Goal: Task Accomplishment & Management: Manage account settings

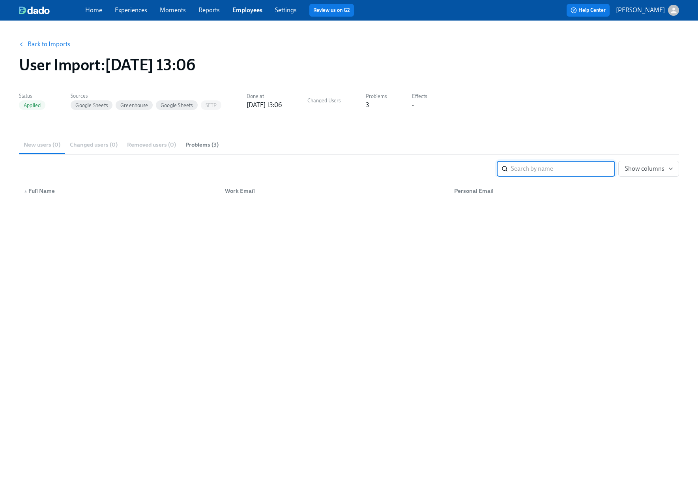
click at [39, 43] on link "Back to Imports" at bounding box center [49, 44] width 43 height 8
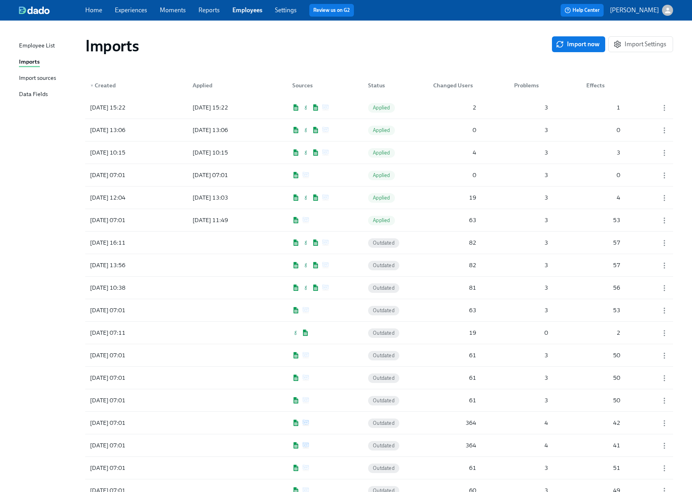
click at [125, 10] on link "Experiences" at bounding box center [131, 10] width 32 height 8
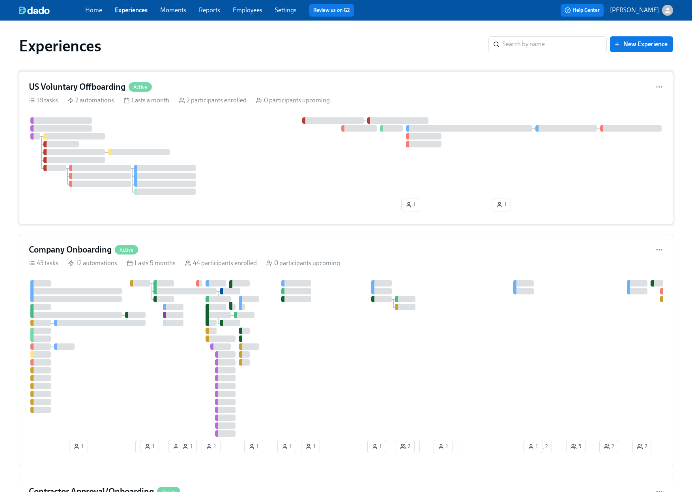
click at [298, 79] on div "US Voluntary Offboarding Active 18 tasks 2 automations Lasts a month 2 particip…" at bounding box center [346, 147] width 655 height 153
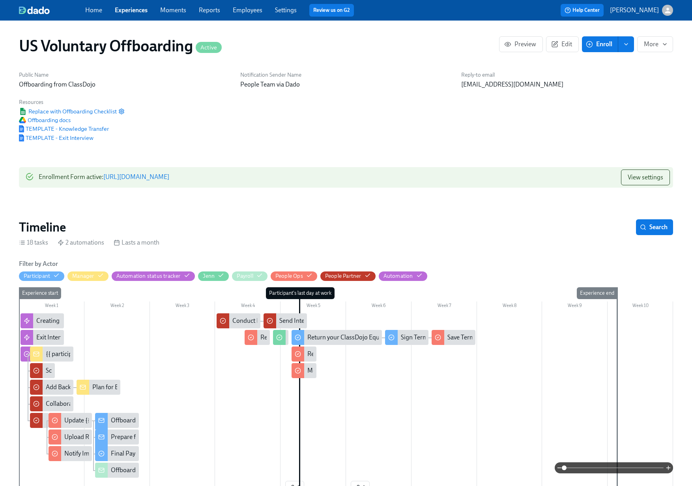
scroll to position [0, 711]
click at [557, 45] on icon "button" at bounding box center [555, 44] width 6 height 6
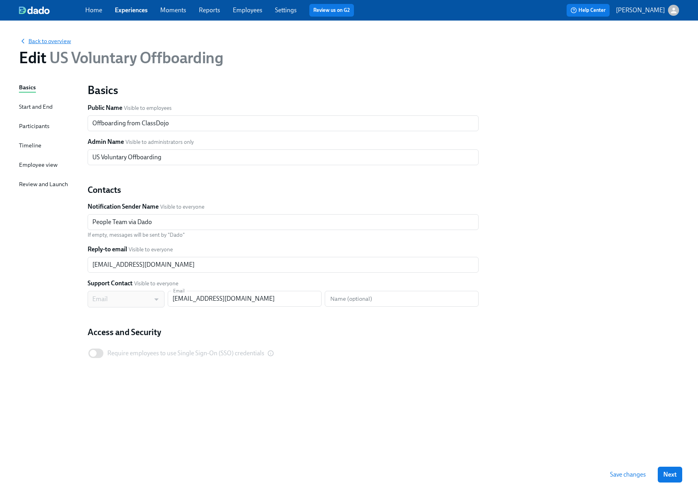
click at [50, 39] on span "Back to overview" at bounding box center [45, 41] width 52 height 8
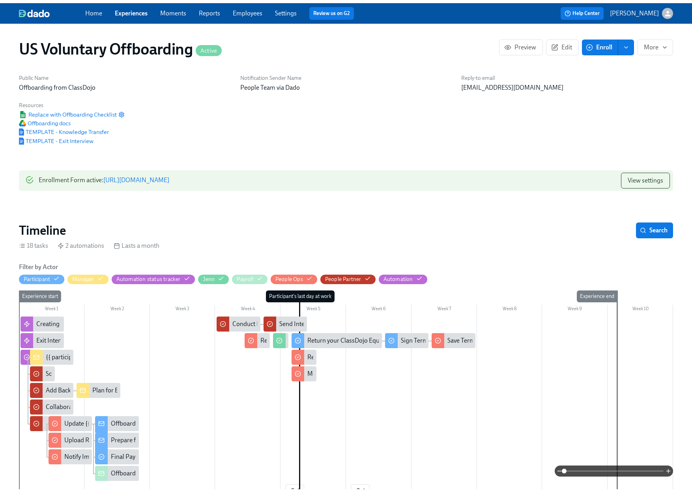
scroll to position [0, 711]
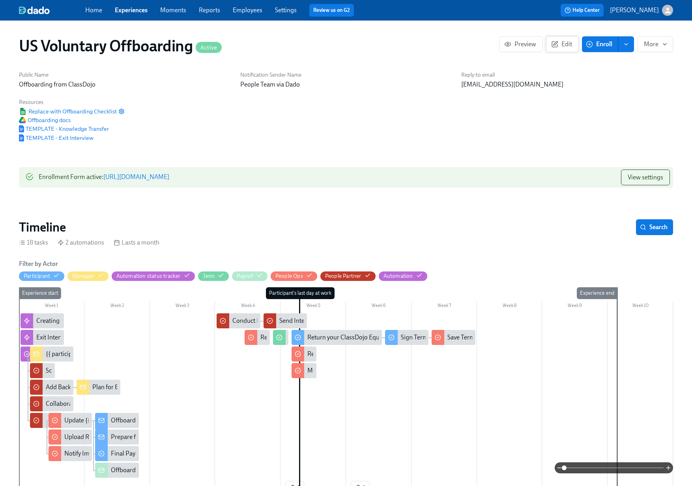
click at [559, 43] on span "Edit" at bounding box center [562, 44] width 19 height 8
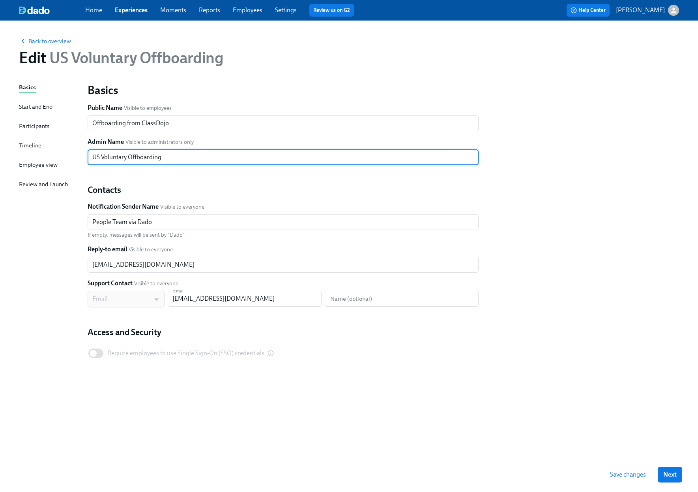
drag, startPoint x: 103, startPoint y: 160, endPoint x: 88, endPoint y: 157, distance: 14.4
click at [88, 156] on input "US Voluntary Offboarding" at bounding box center [283, 157] width 391 height 16
type input "Voluntary Offboarding"
click at [632, 471] on span "Save changes" at bounding box center [628, 474] width 36 height 8
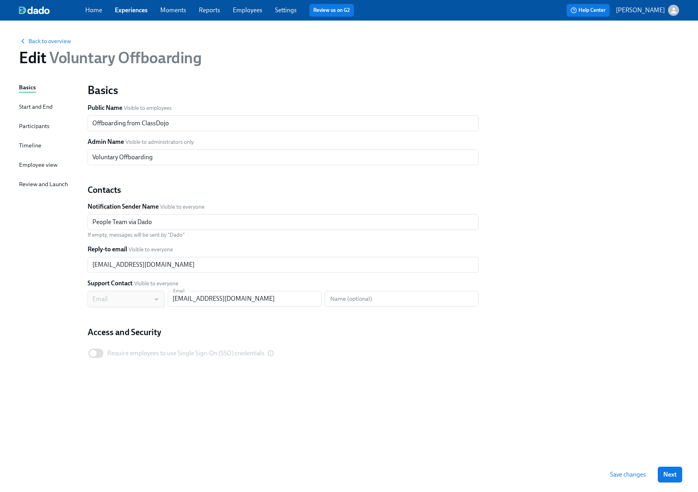
click at [136, 10] on link "Experiences" at bounding box center [131, 10] width 33 height 8
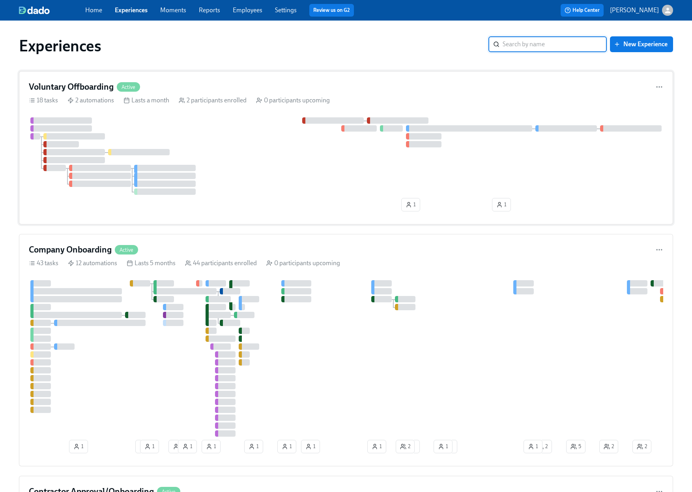
scroll to position [64, 0]
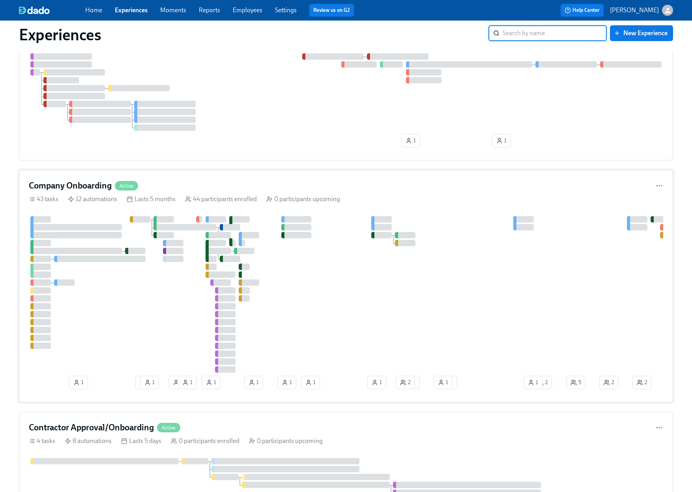
click at [260, 184] on div "Company Onboarding Active" at bounding box center [346, 186] width 635 height 12
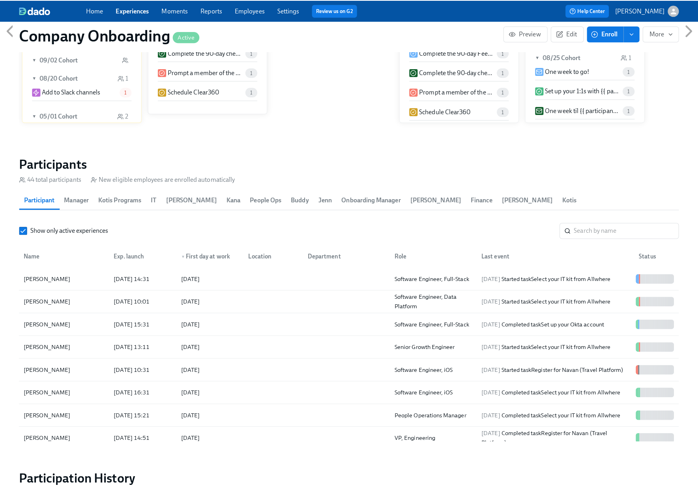
scroll to position [939, 0]
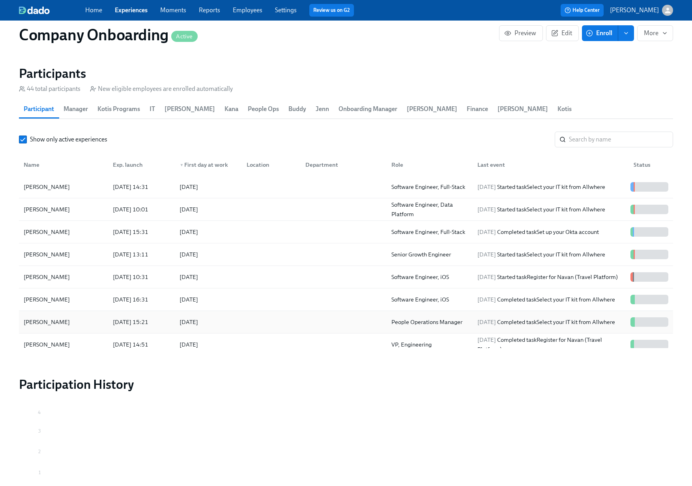
click at [302, 314] on div at bounding box center [342, 322] width 86 height 16
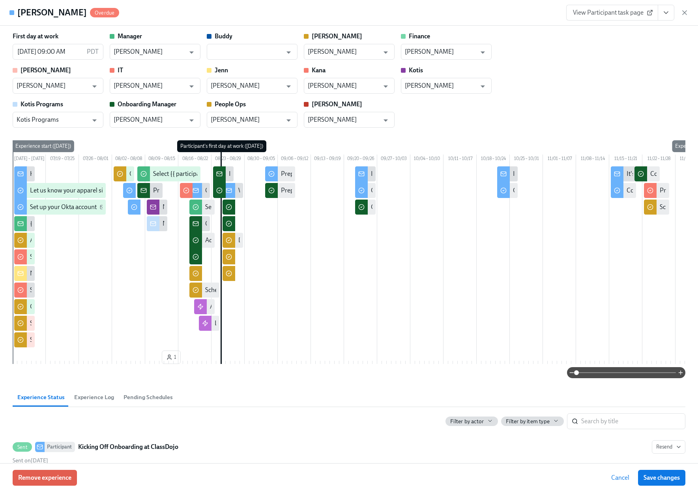
click at [672, 11] on button "View task page" at bounding box center [666, 13] width 17 height 16
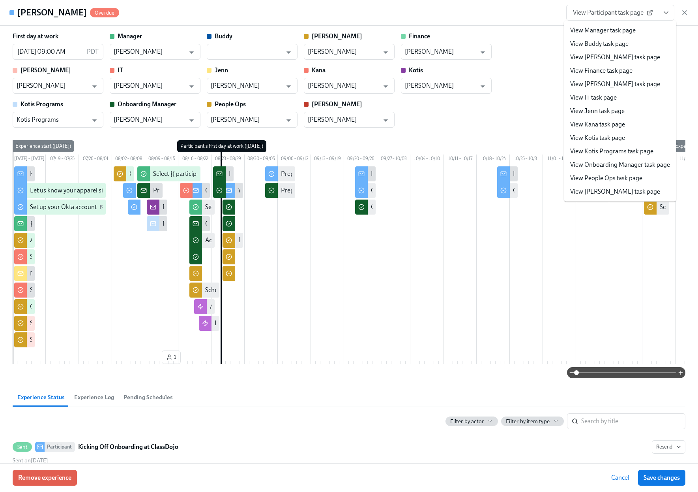
click at [598, 185] on li "View Urjit task page" at bounding box center [620, 191] width 113 height 13
click at [601, 176] on link "View People Ops task page" at bounding box center [606, 178] width 72 height 9
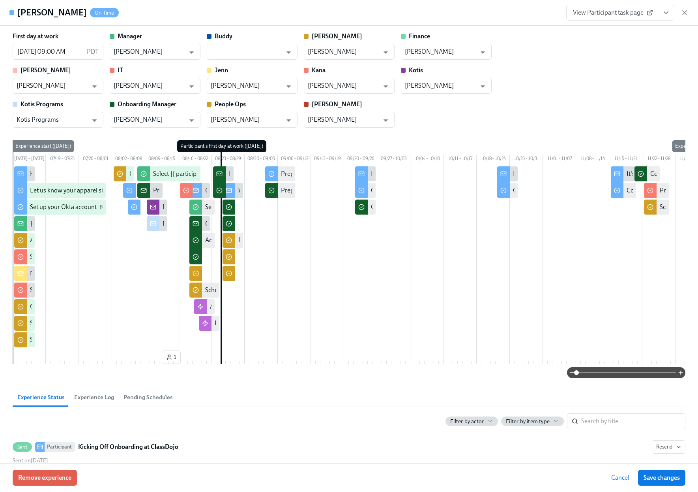
scroll to position [0, 24665]
click at [232, 46] on input "text" at bounding box center [246, 52] width 71 height 16
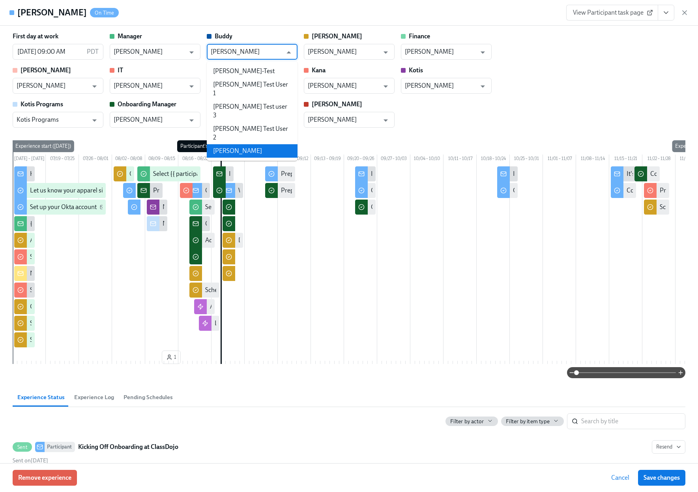
click at [241, 144] on li "Karmen Tang" at bounding box center [252, 150] width 91 height 13
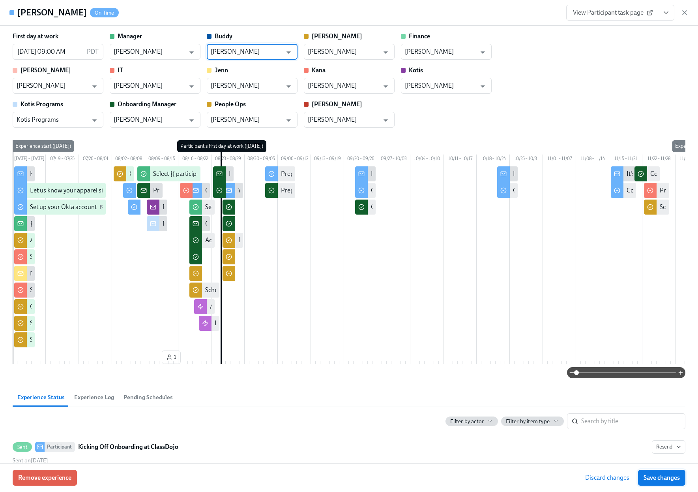
type input "Karmen Tang"
click at [666, 476] on span "Save changes" at bounding box center [662, 477] width 36 height 8
type input "Karmen Tang"
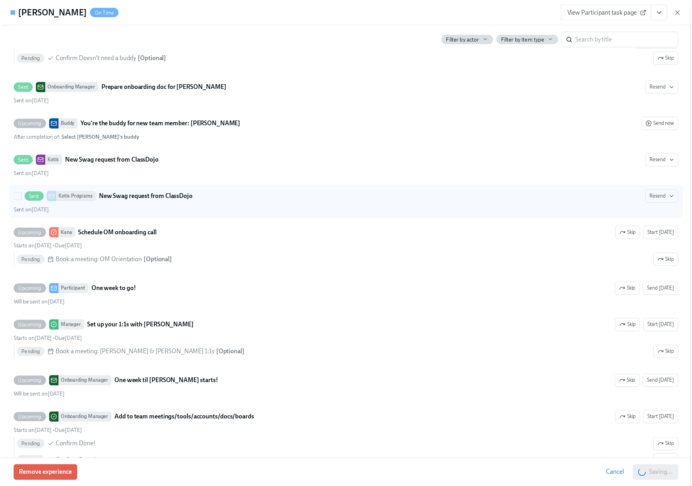
scroll to position [977, 0]
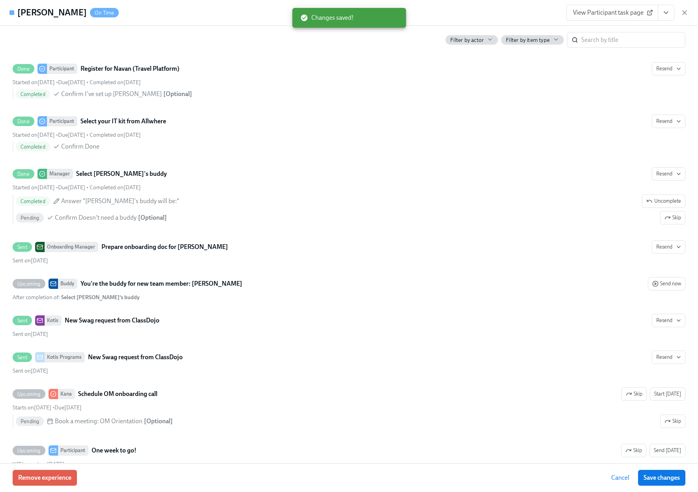
click at [670, 11] on button "View task page" at bounding box center [666, 13] width 17 height 16
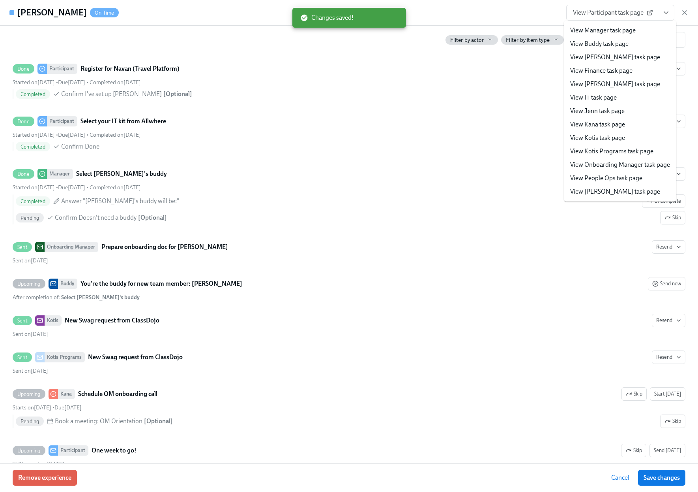
click at [606, 26] on link "View Manager task page" at bounding box center [603, 30] width 66 height 9
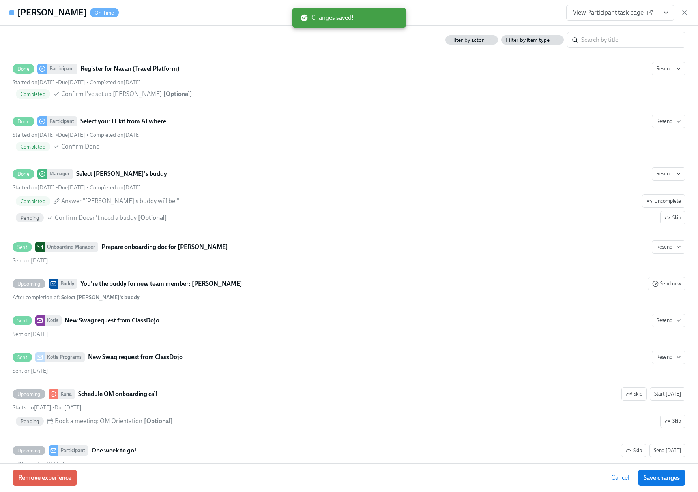
drag, startPoint x: 683, startPoint y: 15, endPoint x: 483, endPoint y: 35, distance: 201.2
click at [683, 15] on icon "button" at bounding box center [685, 13] width 4 height 4
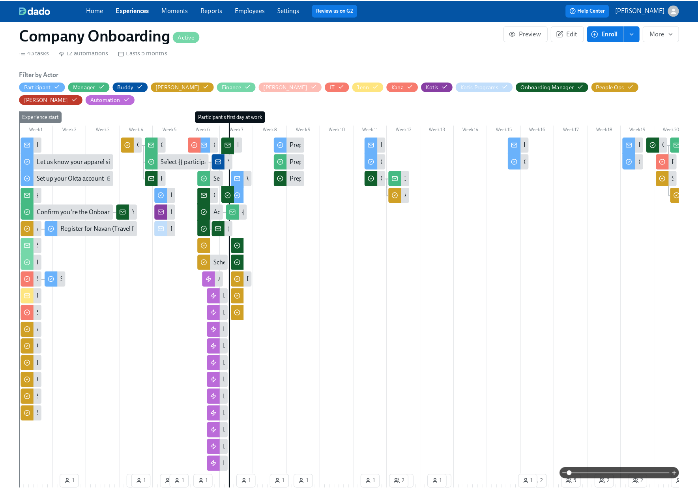
scroll to position [243, 0]
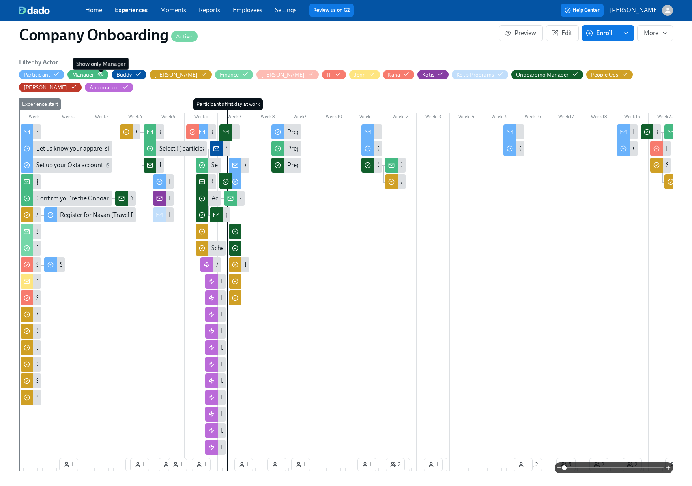
click at [99, 73] on icon "button" at bounding box center [101, 74] width 6 height 6
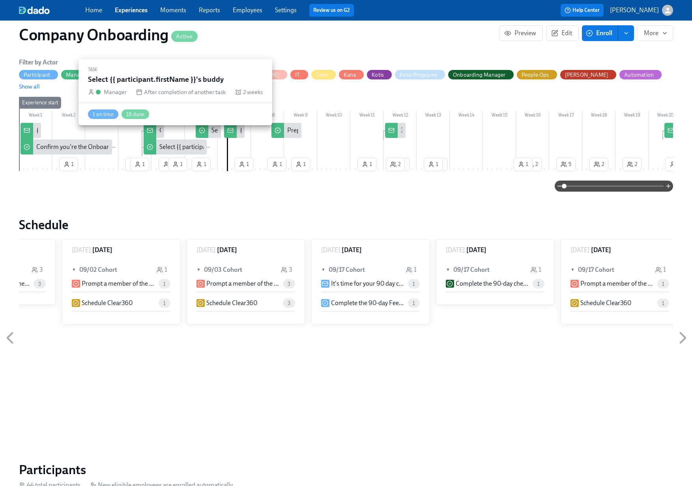
click at [175, 143] on div "Select {{ participant.firstName }}'s buddy" at bounding box center [214, 147] width 109 height 9
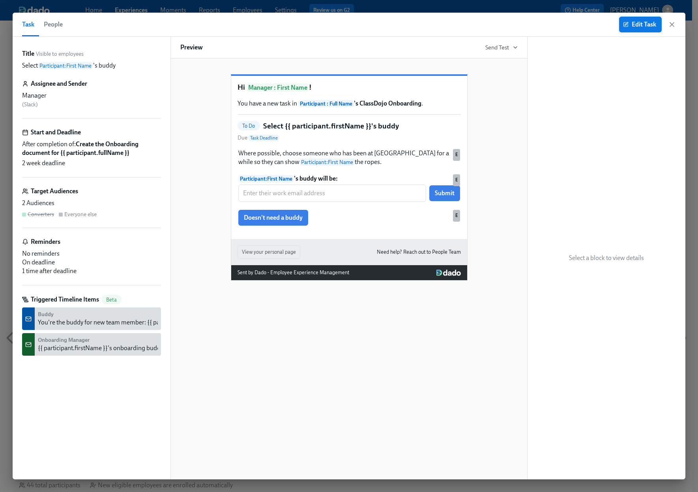
click at [634, 24] on span "Edit Task" at bounding box center [641, 25] width 32 height 8
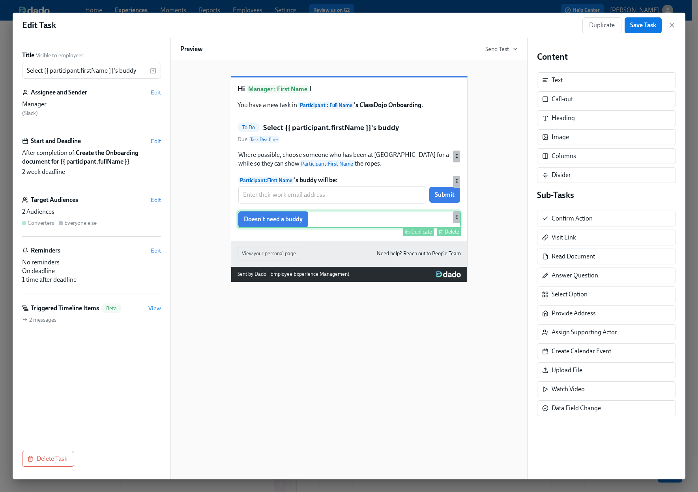
click at [358, 228] on div "Doesn't need a buddy Duplicate Delete E" at bounding box center [349, 218] width 223 height 17
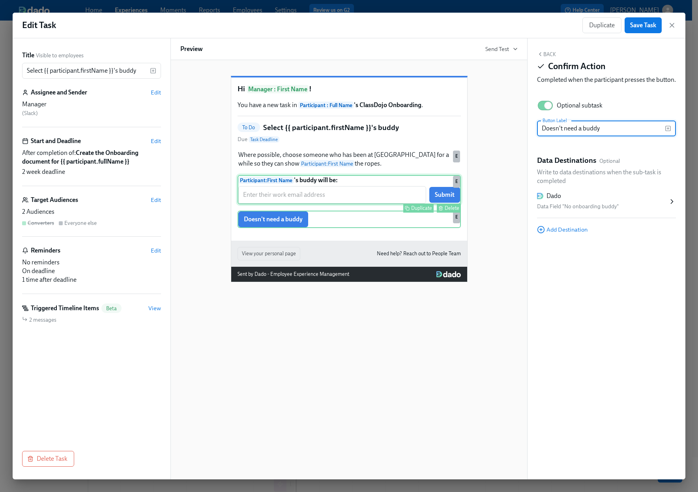
click at [393, 204] on div "Participant : First Name 's buddy will be: ​ Submit Duplicate Delete E" at bounding box center [349, 189] width 223 height 29
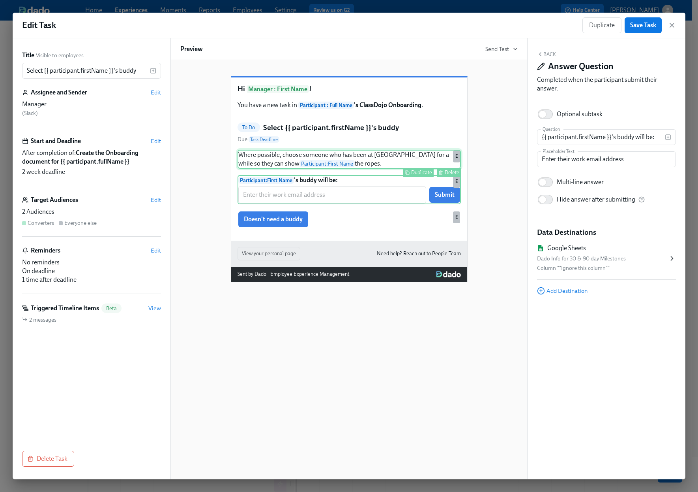
click at [377, 169] on div "Where possible, choose someone who has been at ClassDojo for a while so they ca…" at bounding box center [349, 159] width 223 height 19
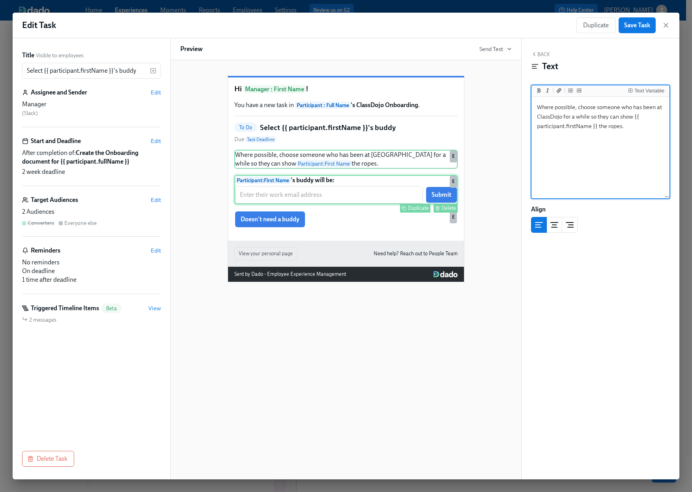
click at [373, 204] on div "Participant : First Name 's buddy will be: ​ Submit Duplicate Delete E" at bounding box center [346, 189] width 223 height 29
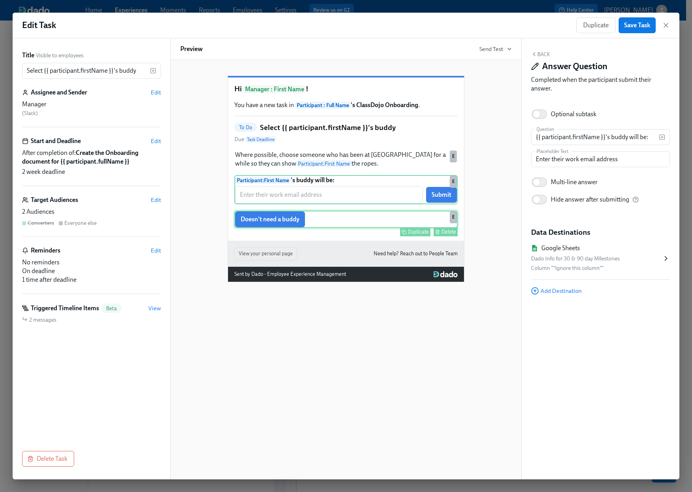
click at [368, 228] on div "Doesn't need a buddy Duplicate Delete E" at bounding box center [346, 218] width 223 height 17
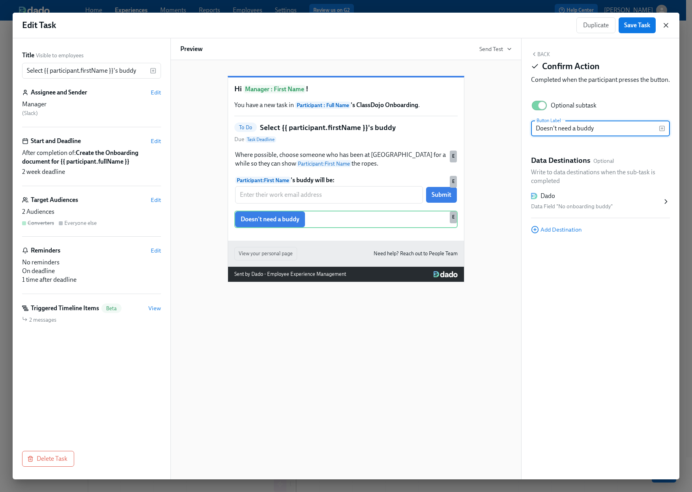
click at [664, 26] on icon "button" at bounding box center [666, 25] width 8 height 8
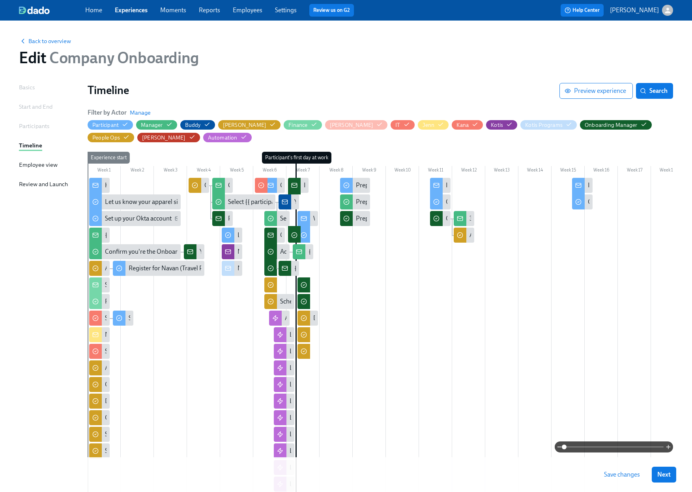
click at [34, 39] on span "Back to overview" at bounding box center [45, 41] width 52 height 8
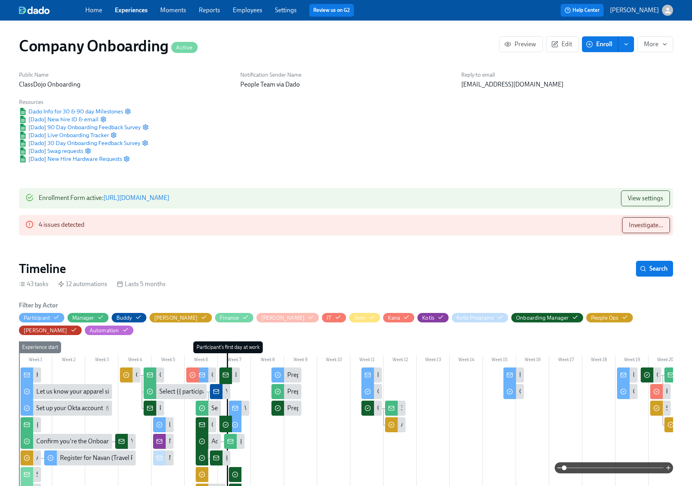
click at [643, 227] on span "Investigate..." at bounding box center [646, 225] width 34 height 8
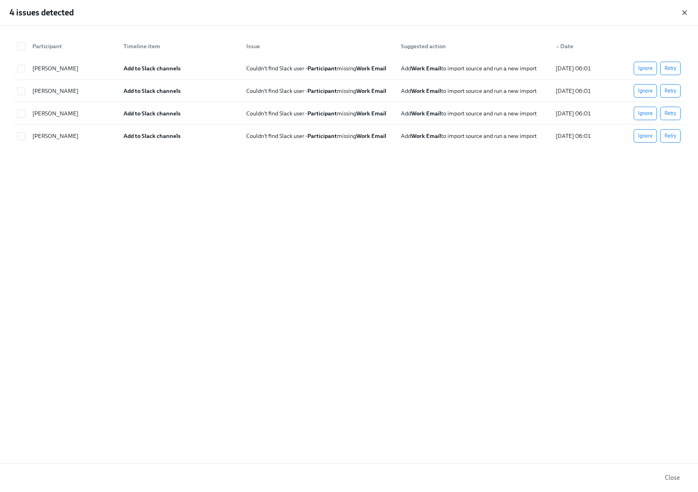
click at [685, 13] on icon "button" at bounding box center [685, 13] width 4 height 4
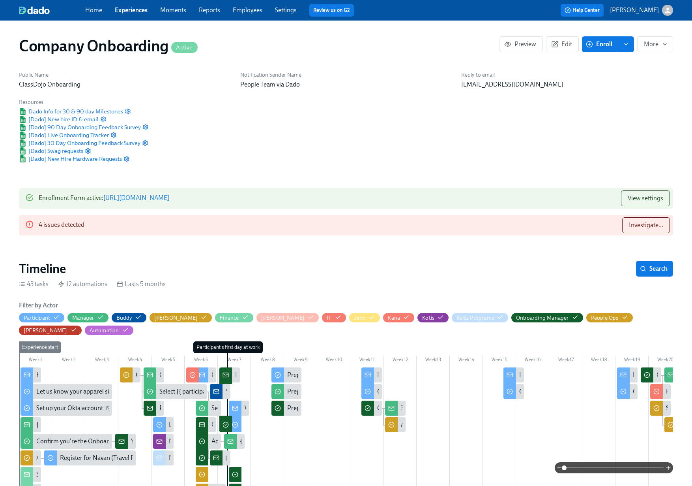
click at [67, 110] on span "Dado Info for 30 & 90 day Milestones" at bounding box center [71, 111] width 104 height 8
click at [62, 117] on span "[Dado] New hire ID & email" at bounding box center [59, 119] width 80 height 8
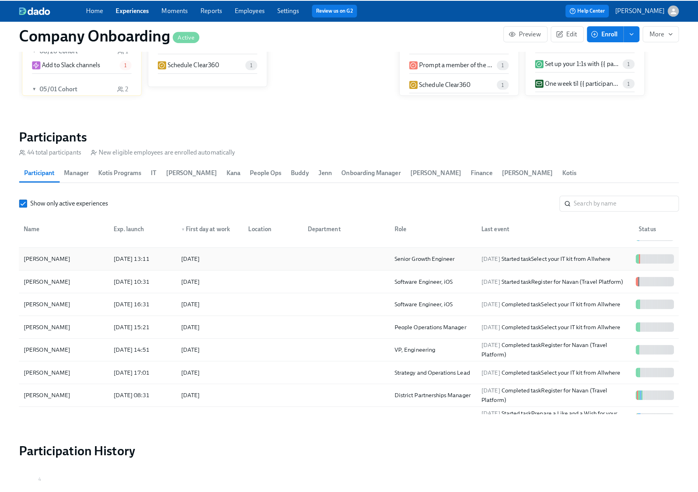
scroll to position [63, 0]
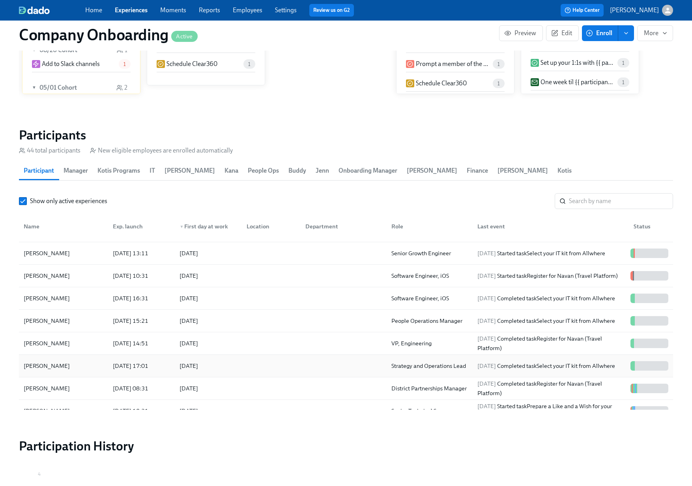
click at [285, 358] on div at bounding box center [269, 366] width 59 height 16
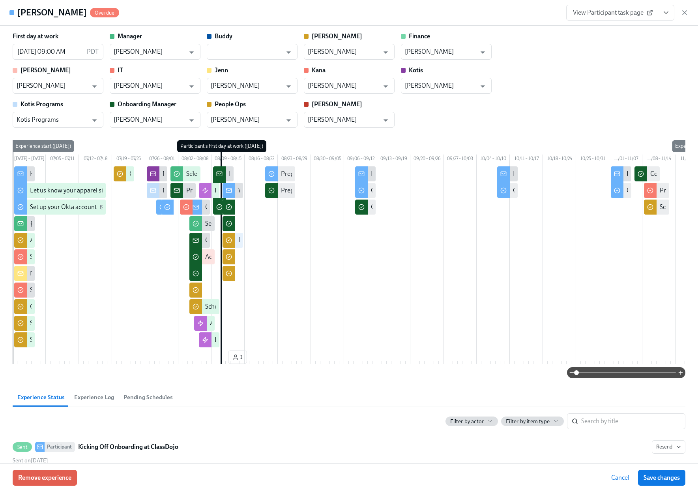
click at [662, 14] on icon "View task page" at bounding box center [666, 13] width 8 height 8
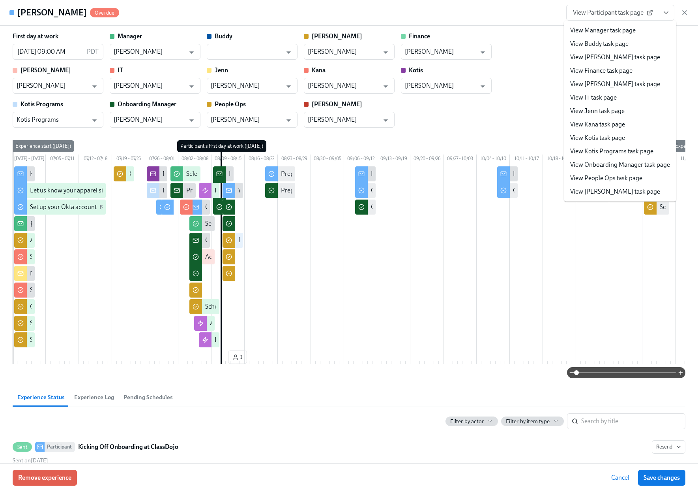
click at [585, 180] on link "View People Ops task page" at bounding box center [606, 178] width 72 height 9
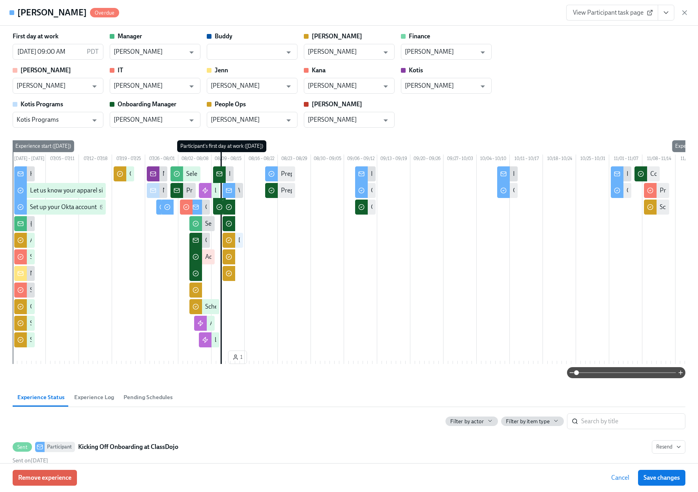
scroll to position [63, 0]
click at [683, 10] on icon "button" at bounding box center [685, 13] width 8 height 8
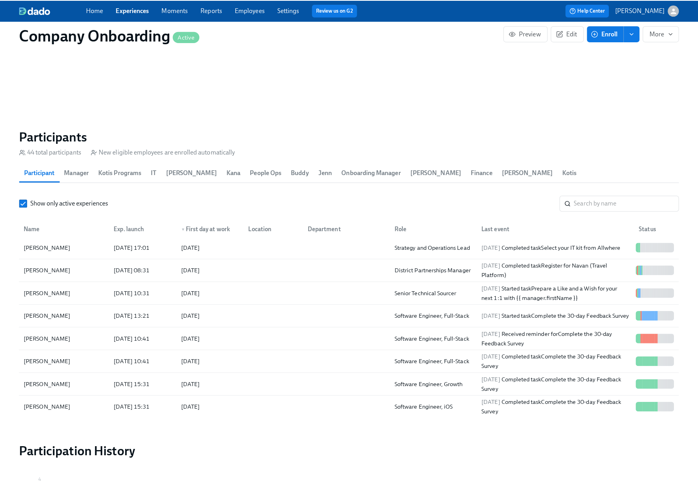
scroll to position [187, 0]
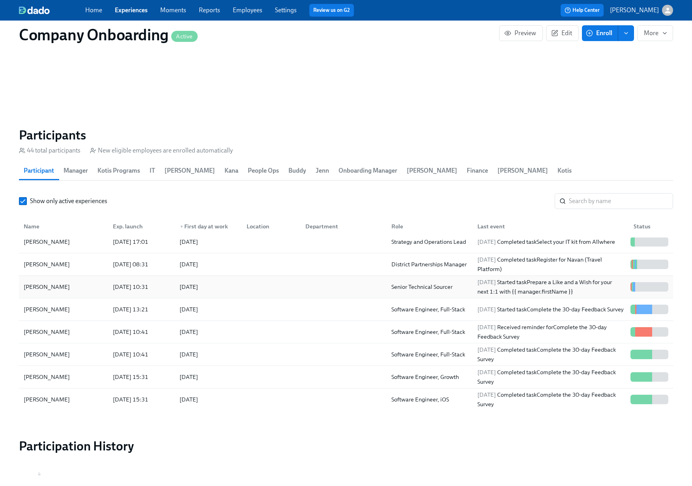
click at [288, 279] on div at bounding box center [269, 287] width 59 height 16
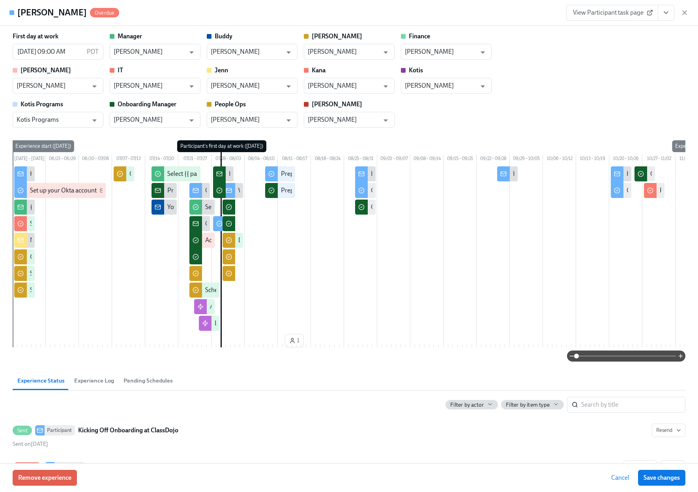
click at [668, 15] on icon "View task page" at bounding box center [666, 13] width 8 height 8
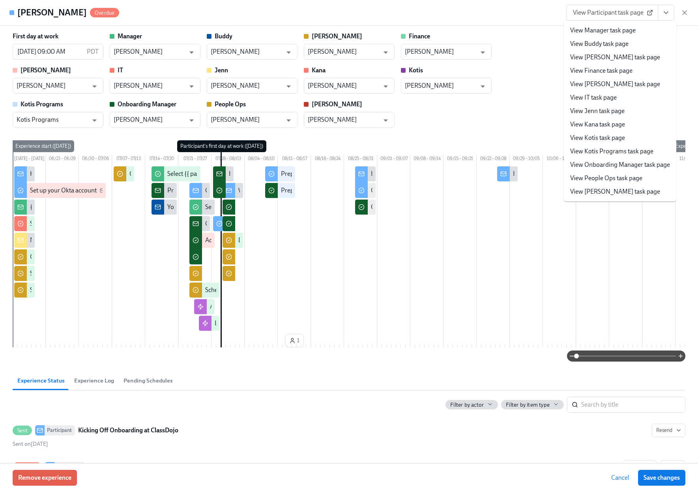
click at [612, 178] on link "View People Ops task page" at bounding box center [606, 178] width 72 height 9
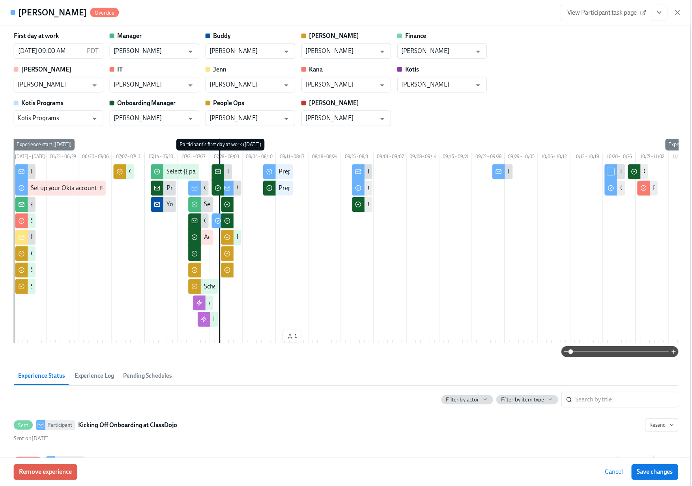
scroll to position [187, 0]
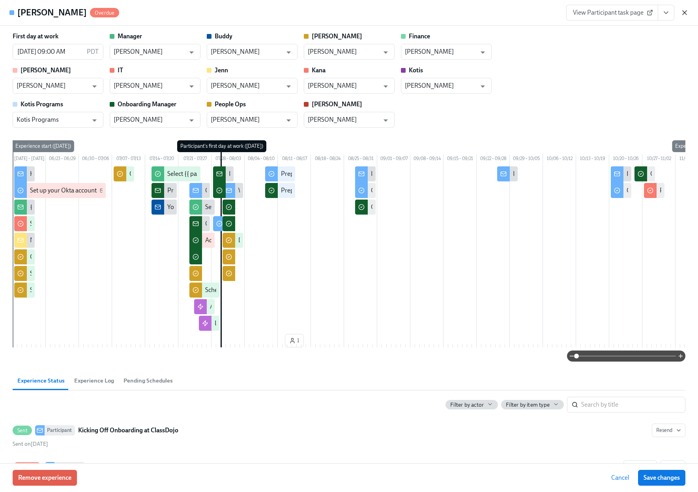
click at [687, 12] on icon "button" at bounding box center [685, 13] width 8 height 8
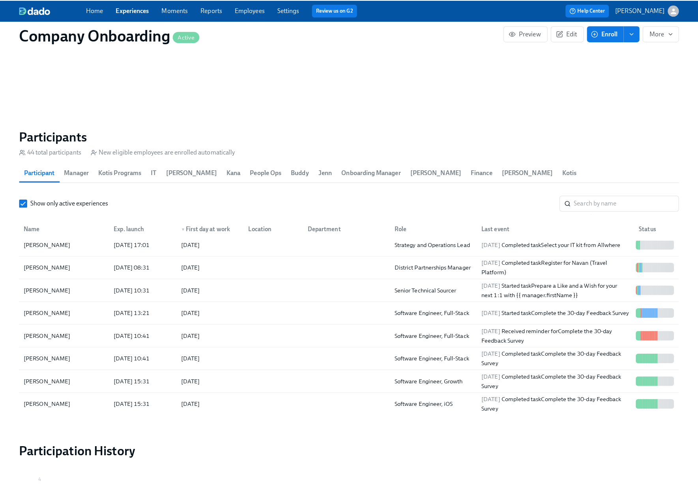
scroll to position [0, 24659]
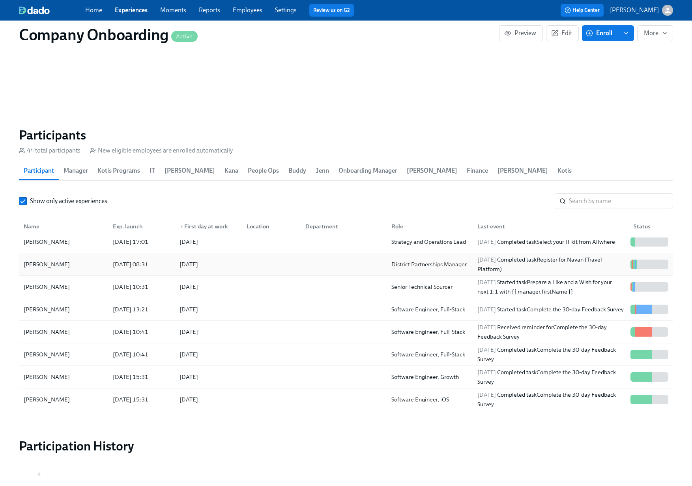
click at [295, 256] on div at bounding box center [269, 264] width 59 height 16
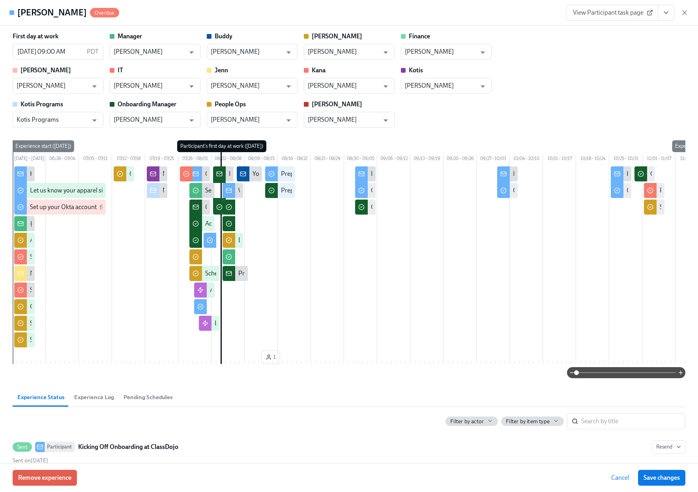
click at [668, 14] on icon "View task page" at bounding box center [666, 13] width 8 height 8
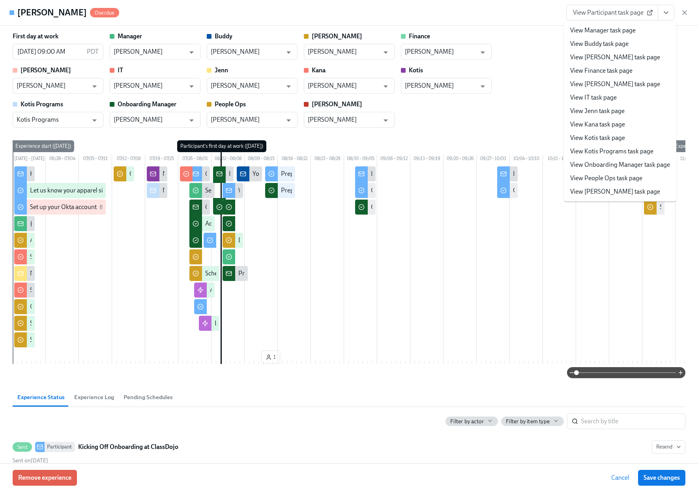
click at [593, 178] on link "View People Ops task page" at bounding box center [606, 178] width 72 height 9
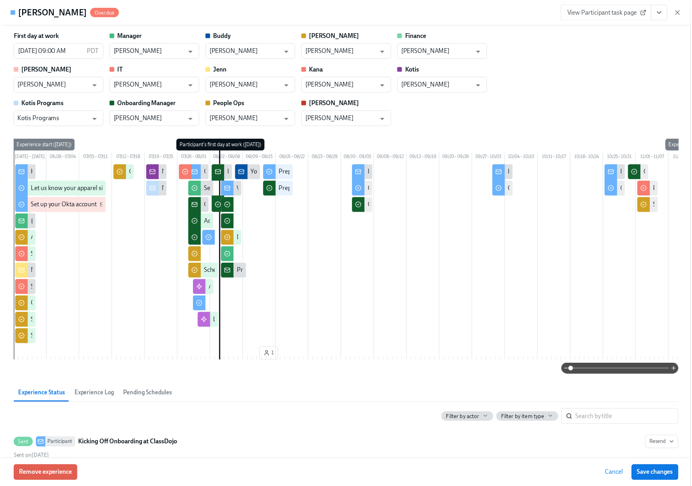
scroll to position [187, 0]
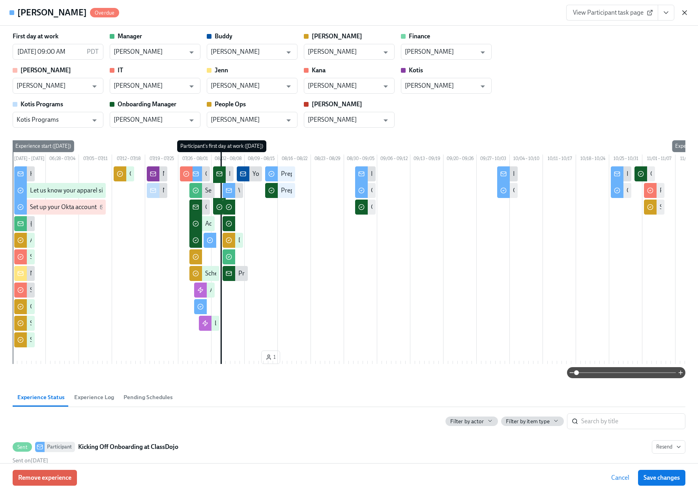
click at [685, 13] on icon "button" at bounding box center [685, 13] width 4 height 4
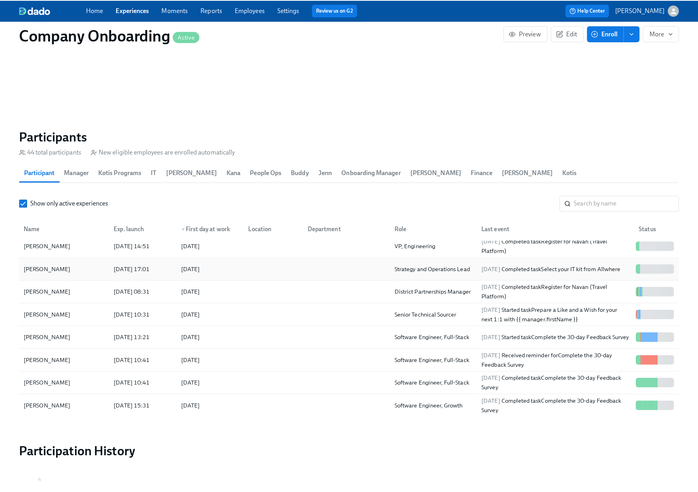
scroll to position [162, 0]
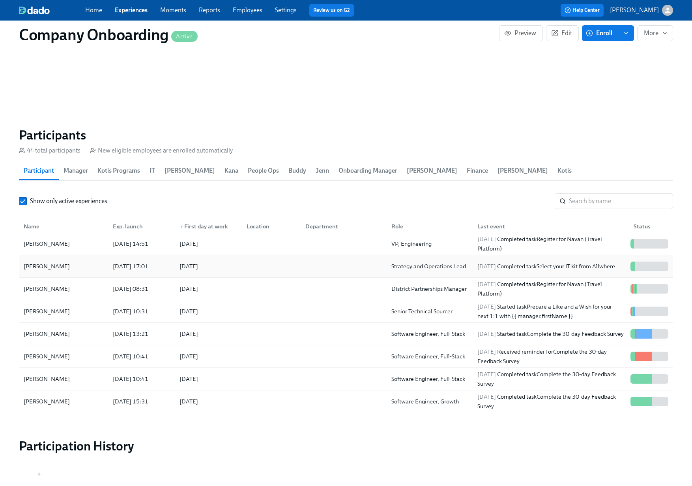
click at [280, 261] on div at bounding box center [269, 266] width 59 height 16
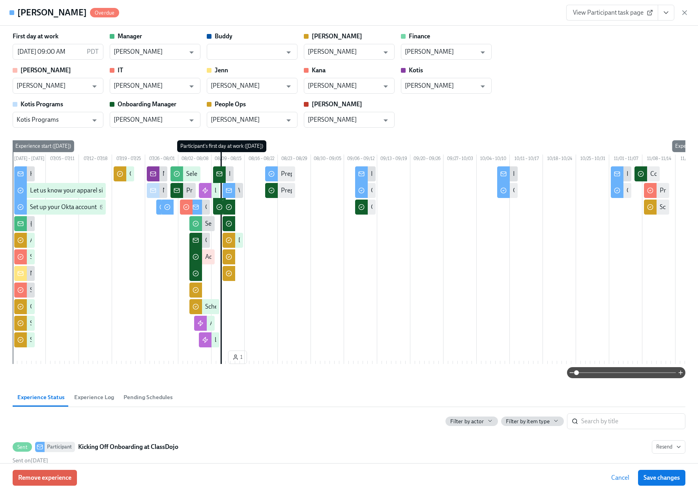
click at [668, 11] on icon "View task page" at bounding box center [666, 13] width 8 height 8
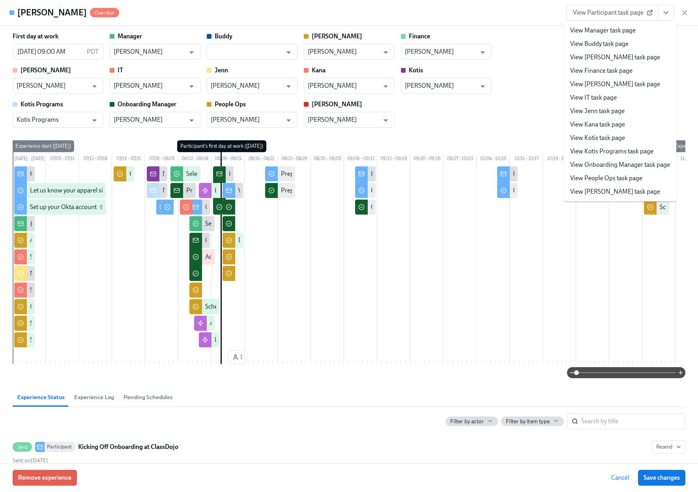
click at [584, 180] on link "View People Ops task page" at bounding box center [606, 178] width 72 height 9
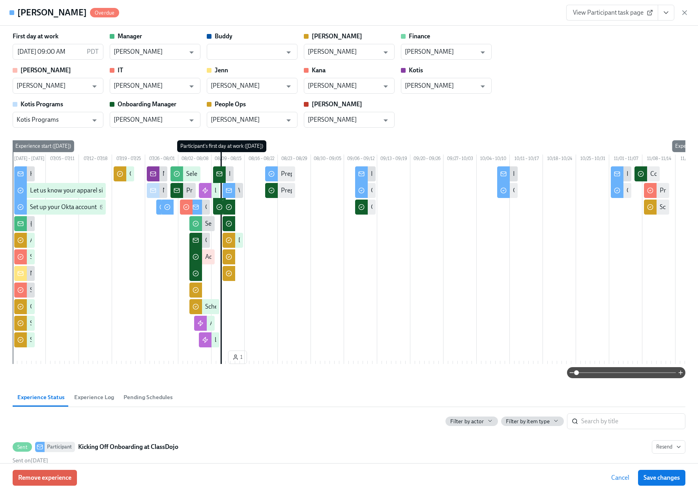
scroll to position [162, 0]
click at [683, 14] on icon "button" at bounding box center [685, 13] width 8 height 8
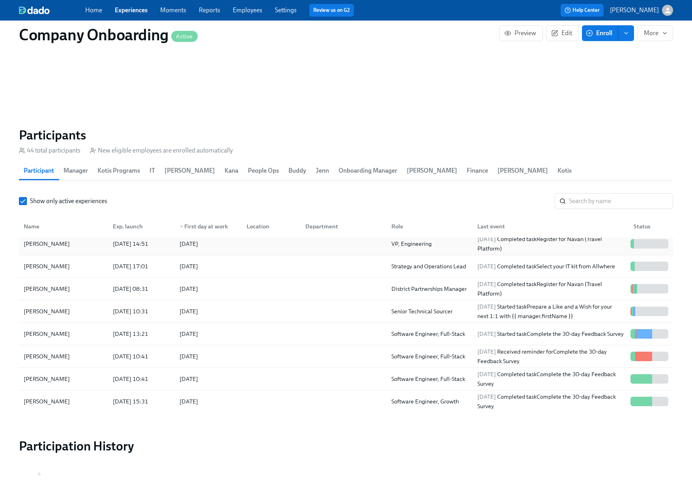
click at [274, 242] on div "Matthew Rothenberg 2025/08/13 14:51 2025/08/20 VP, Engineering 2025/08/14 Compl…" at bounding box center [346, 244] width 655 height 23
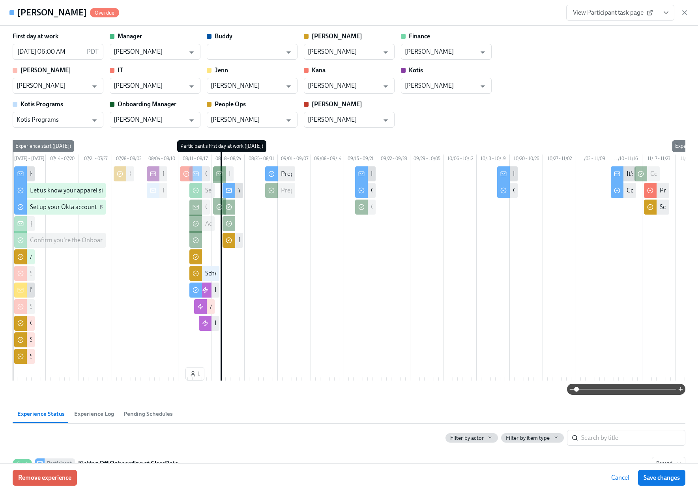
click at [668, 12] on icon "View task page" at bounding box center [666, 13] width 8 height 8
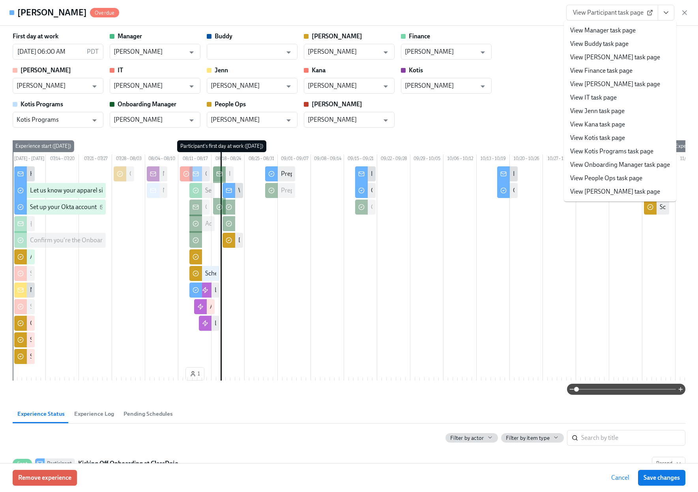
click at [615, 175] on link "View People Ops task page" at bounding box center [606, 178] width 72 height 9
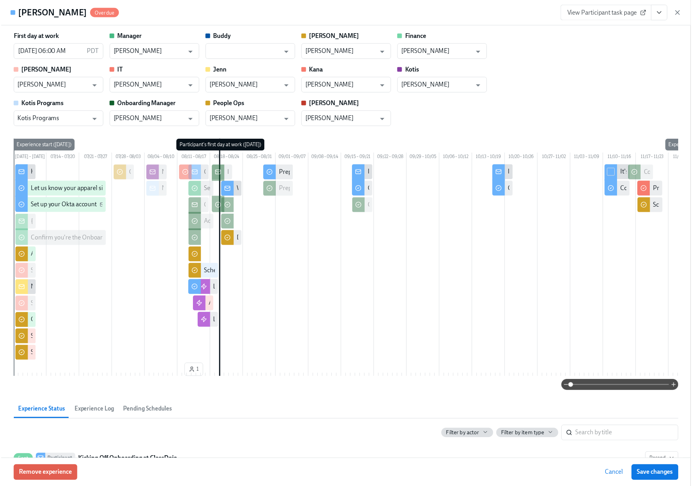
scroll to position [0, 24665]
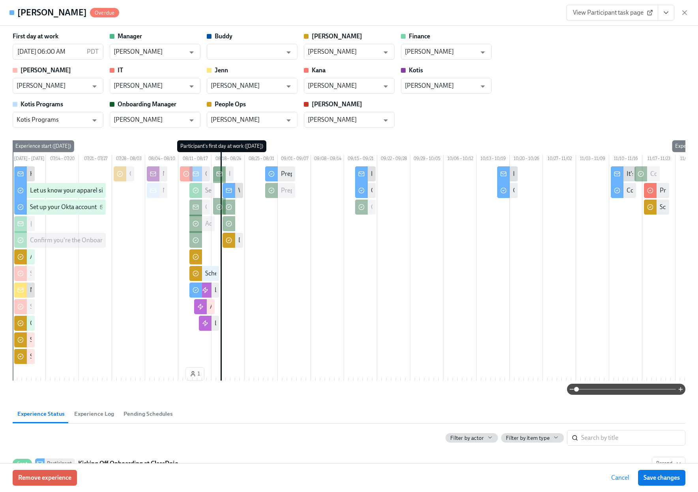
click at [687, 13] on icon "button" at bounding box center [685, 13] width 8 height 8
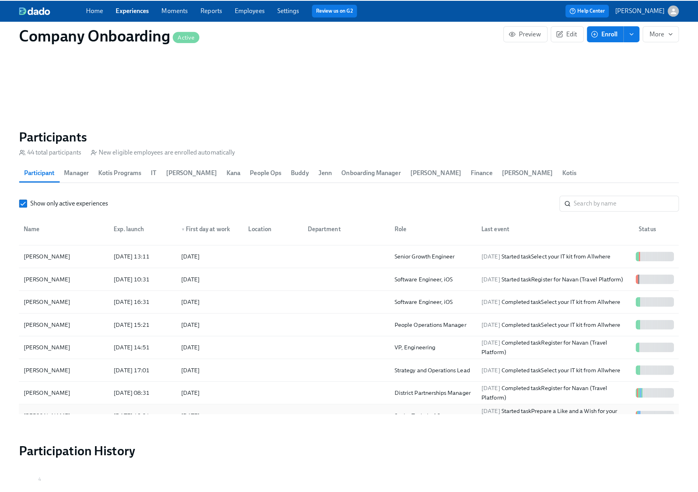
scroll to position [62, 0]
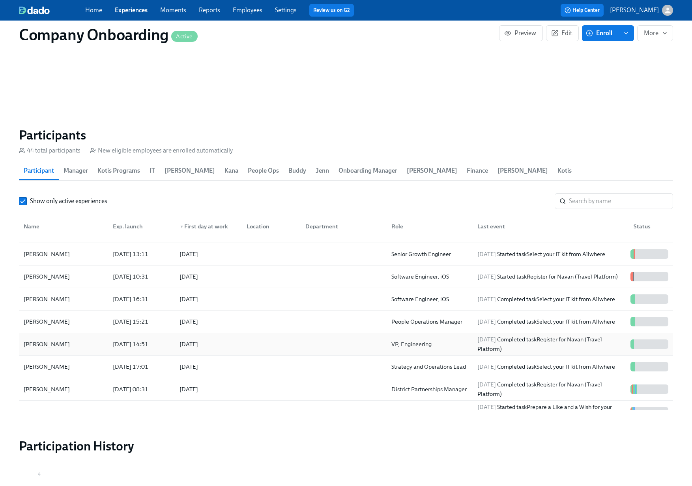
click at [86, 336] on div "Matthew Rothenberg" at bounding box center [64, 344] width 86 height 16
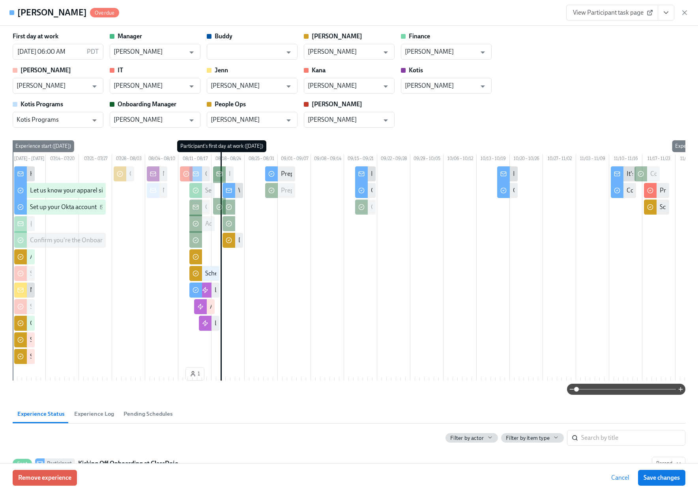
click at [669, 13] on icon "View task page" at bounding box center [666, 13] width 8 height 8
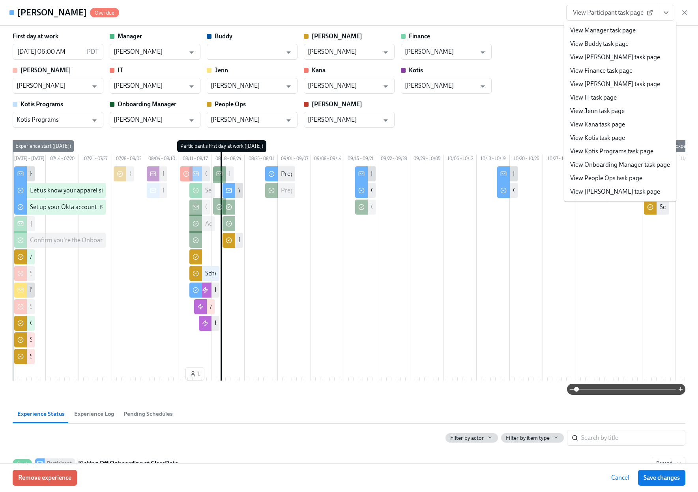
click at [586, 176] on link "View People Ops task page" at bounding box center [606, 178] width 72 height 9
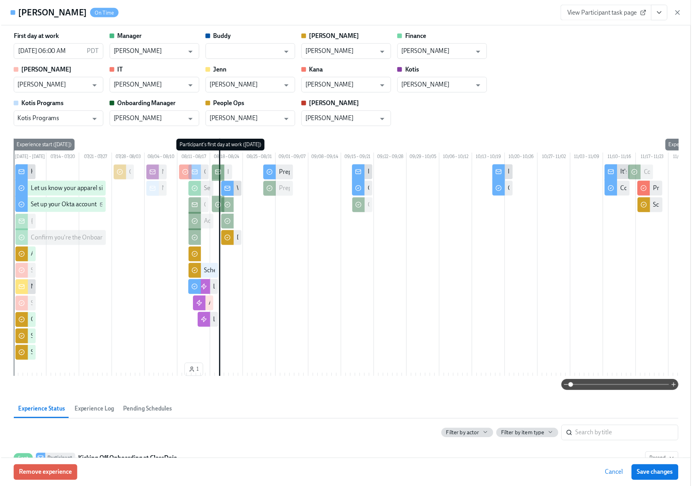
scroll to position [0, 24665]
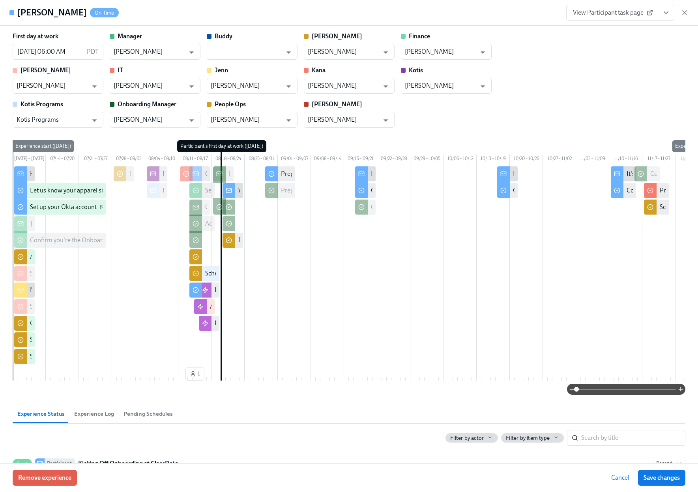
drag, startPoint x: 687, startPoint y: 13, endPoint x: 644, endPoint y: 2, distance: 44.5
click at [687, 13] on icon "button" at bounding box center [685, 13] width 8 height 8
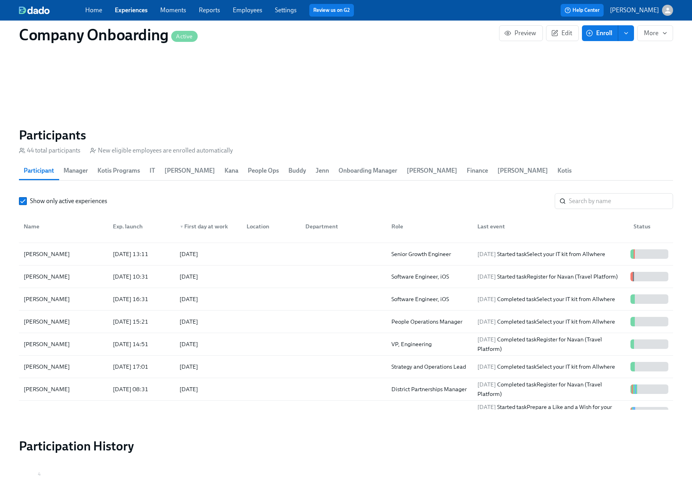
scroll to position [0, 24659]
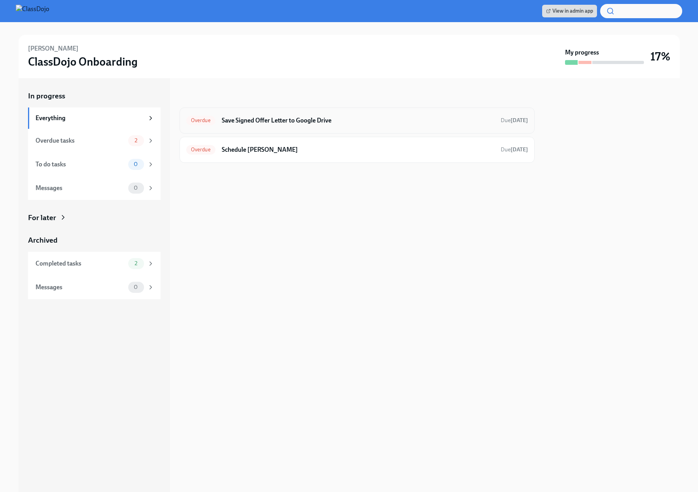
click at [285, 121] on h6 "Save Signed Offer Letter to Google Drive" at bounding box center [358, 120] width 273 height 9
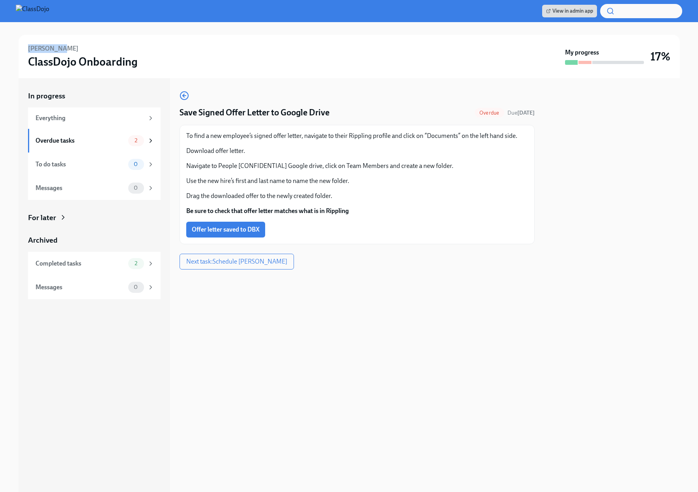
drag, startPoint x: 54, startPoint y: 49, endPoint x: 23, endPoint y: 49, distance: 30.8
click at [23, 49] on div "Jess Killy ClassDojo Onboarding My progress 17%" at bounding box center [350, 56] width 662 height 43
copy h6 "[PERSON_NAME]"
click at [243, 232] on span "Offer letter saved to DBX" at bounding box center [226, 229] width 68 height 8
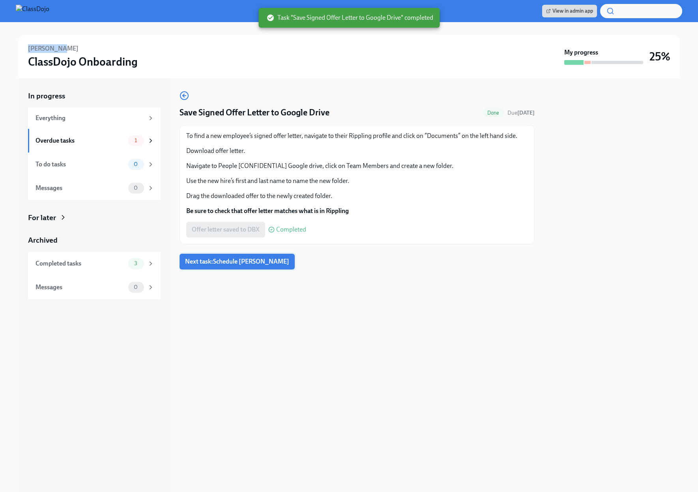
click at [223, 259] on span "Next task : Schedule Pecha Kucha" at bounding box center [237, 261] width 104 height 8
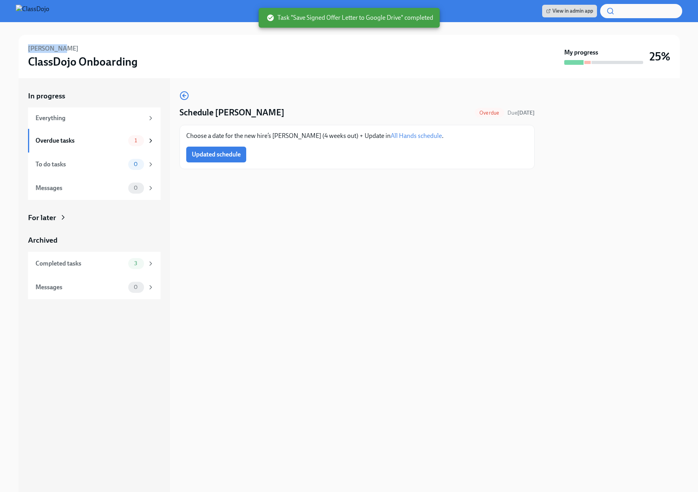
click at [408, 136] on link "All Hands schedule" at bounding box center [416, 136] width 51 height 8
click at [217, 150] on button "Updated schedule" at bounding box center [216, 154] width 60 height 16
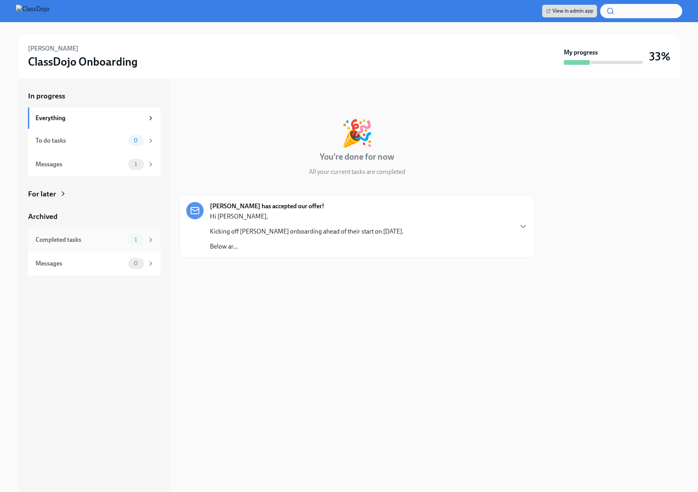
click at [83, 237] on div "Completed tasks" at bounding box center [81, 239] width 90 height 9
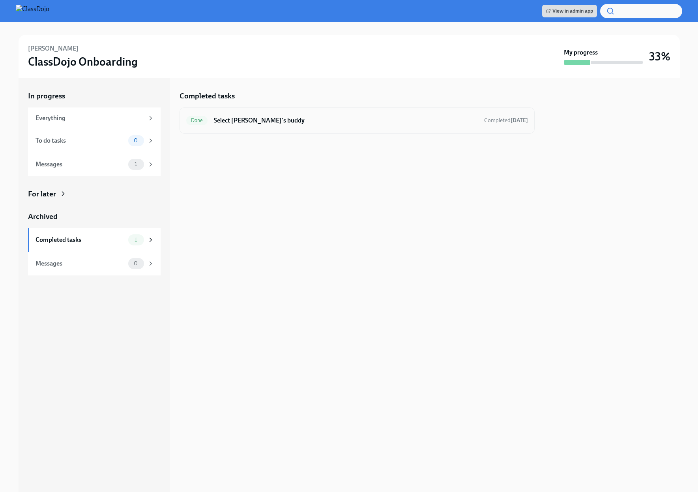
click at [347, 123] on h6 "Select Jess's buddy" at bounding box center [346, 120] width 264 height 9
click at [370, 120] on h6 "Day 1 Welcome Meeting & Shareable Deck" at bounding box center [354, 120] width 278 height 9
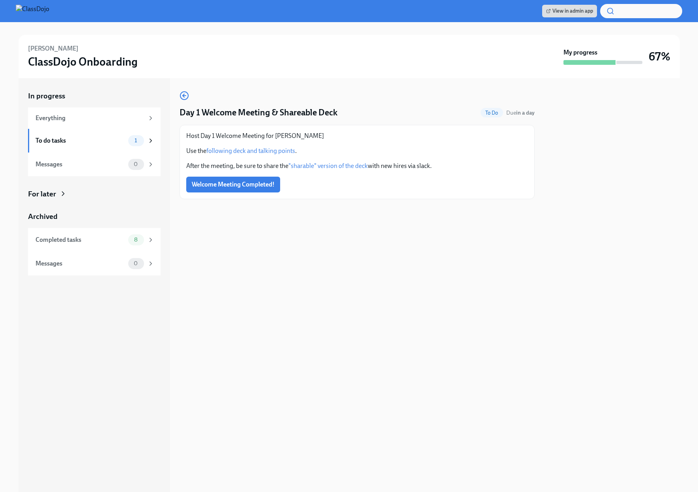
click at [231, 147] on link "following deck and talking points" at bounding box center [250, 151] width 89 height 8
click at [238, 186] on span "Welcome Meeting Completed!" at bounding box center [233, 184] width 83 height 8
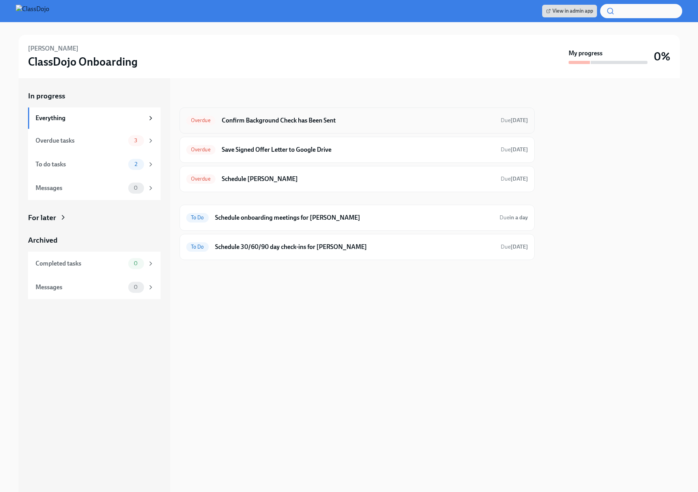
click at [304, 124] on h6 "Confirm Background Check has Been Sent" at bounding box center [358, 120] width 273 height 9
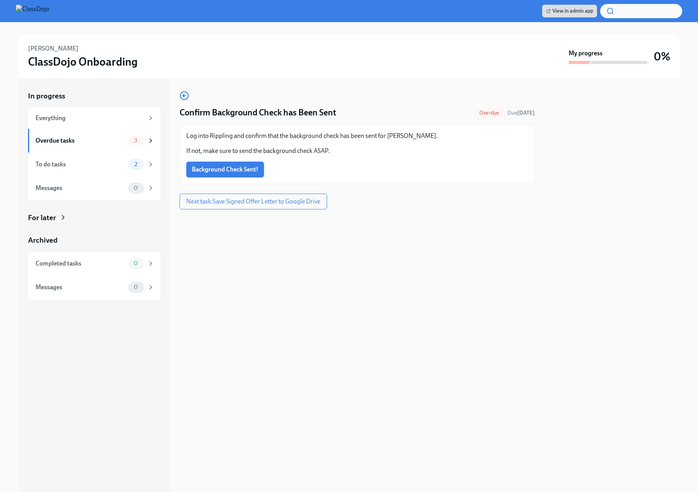
click at [209, 172] on span "Background Check Sent!" at bounding box center [225, 169] width 67 height 8
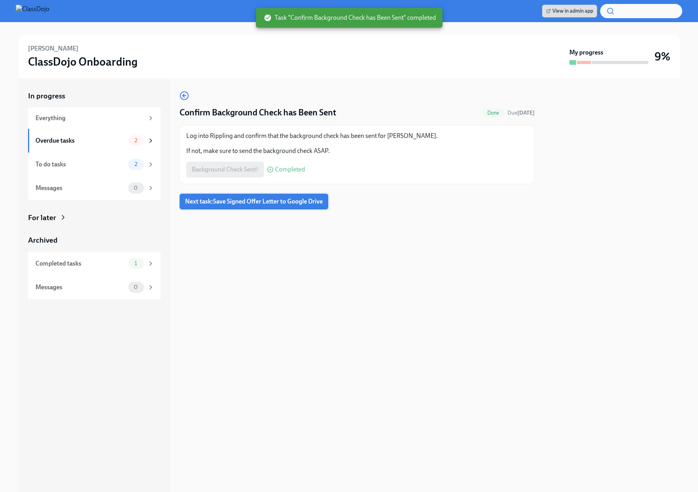
click at [214, 202] on span "Next task : Save Signed Offer Letter to Google Drive" at bounding box center [254, 201] width 138 height 8
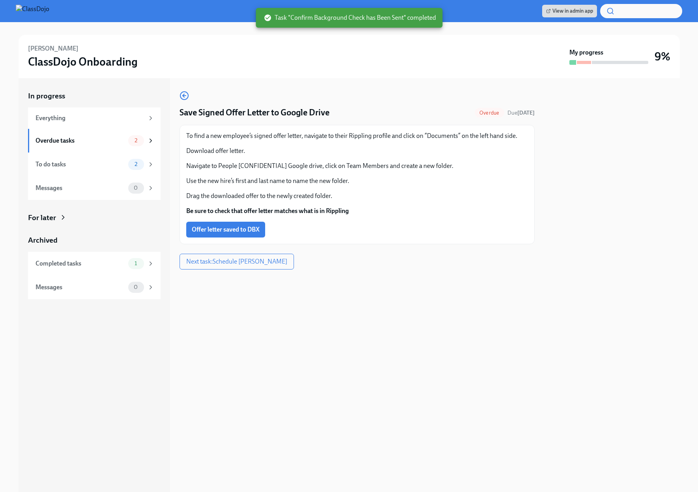
drag, startPoint x: 45, startPoint y: 47, endPoint x: 29, endPoint y: 46, distance: 15.8
click at [29, 46] on div "Matthew Rothenberg ClassDojo Onboarding" at bounding box center [297, 56] width 539 height 24
copy h6 "Matthew Rothenberg"
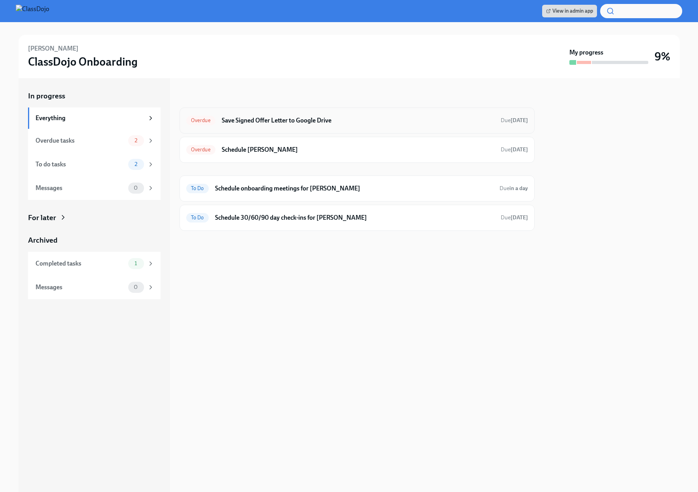
click at [278, 121] on h6 "Save Signed Offer Letter to Google Drive" at bounding box center [358, 120] width 273 height 9
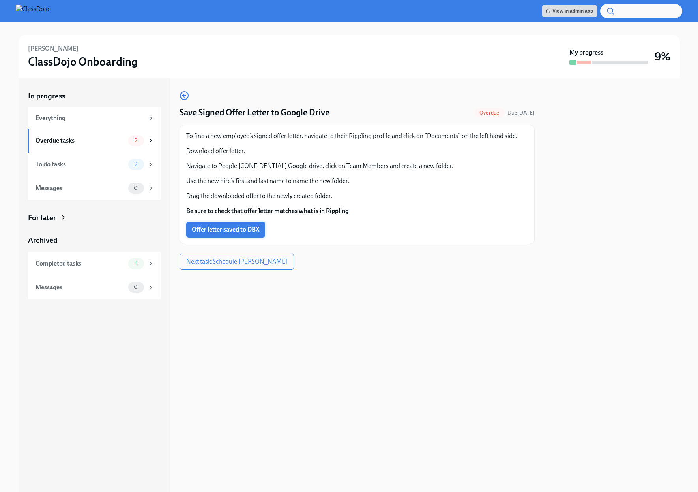
click at [223, 228] on span "Offer letter saved to DBX" at bounding box center [226, 229] width 68 height 8
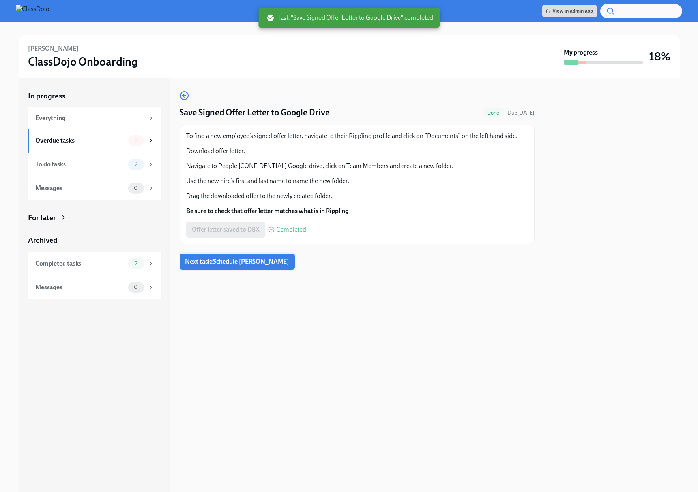
click at [210, 263] on span "Next task : Schedule Pecha Kucha" at bounding box center [237, 261] width 104 height 8
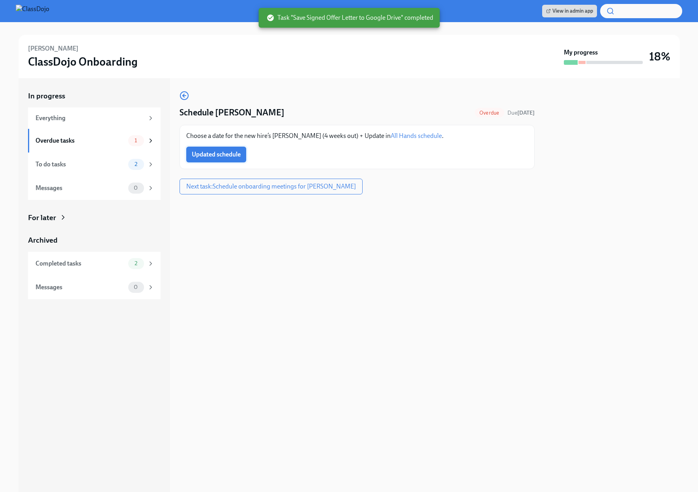
click at [229, 154] on span "Updated schedule" at bounding box center [216, 154] width 49 height 8
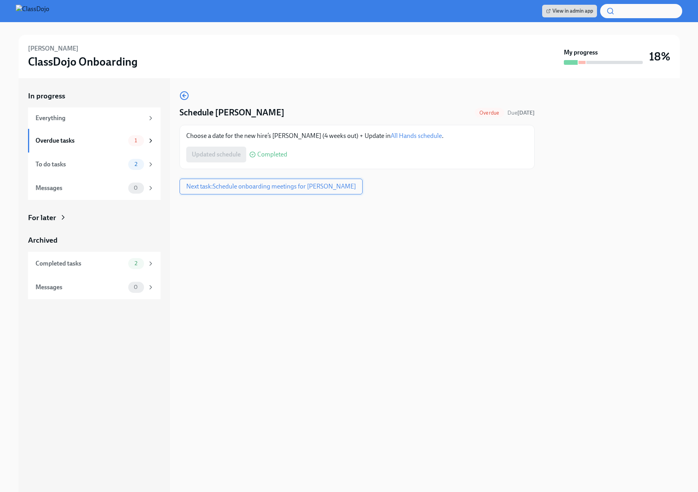
click at [254, 190] on span "Next task : Schedule onboarding meetings for Matthew Rothenberg" at bounding box center [271, 186] width 170 height 8
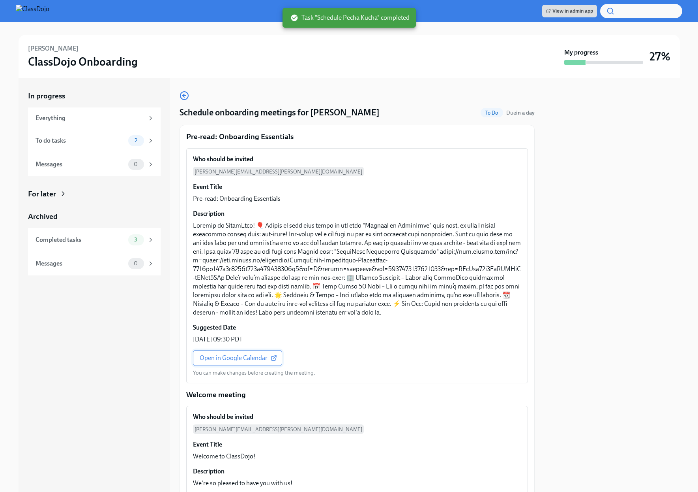
click at [214, 355] on span "Open in Google Calendar" at bounding box center [238, 358] width 76 height 8
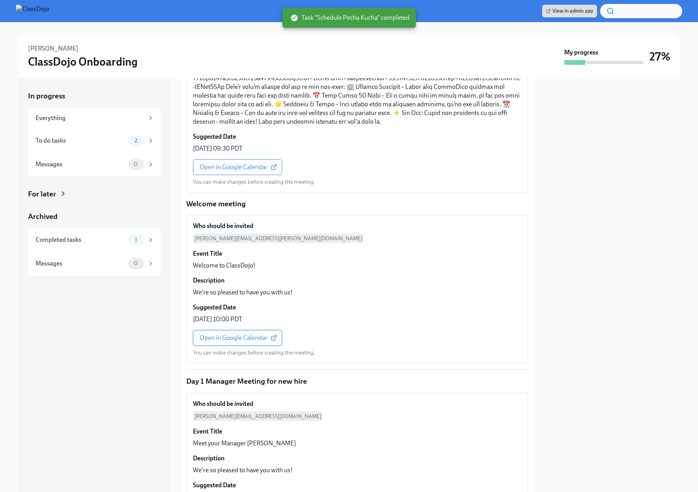
scroll to position [227, 0]
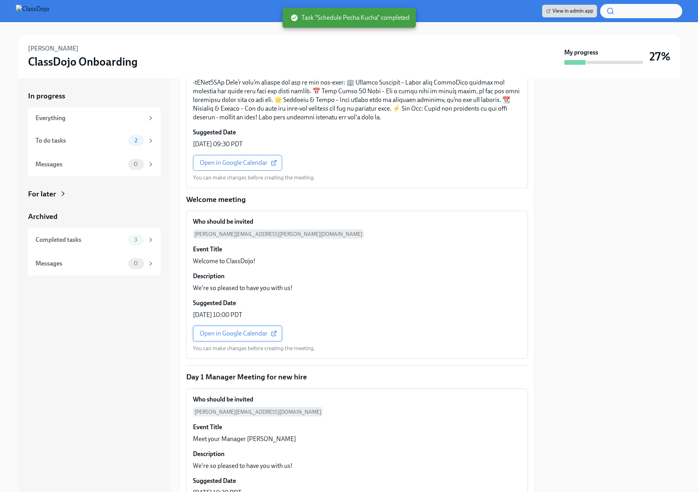
click at [225, 333] on span "Open in Google Calendar" at bounding box center [238, 333] width 76 height 8
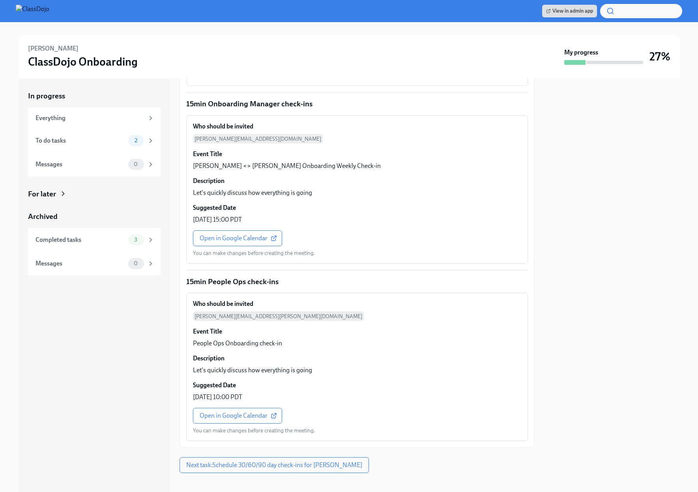
scroll to position [1054, 0]
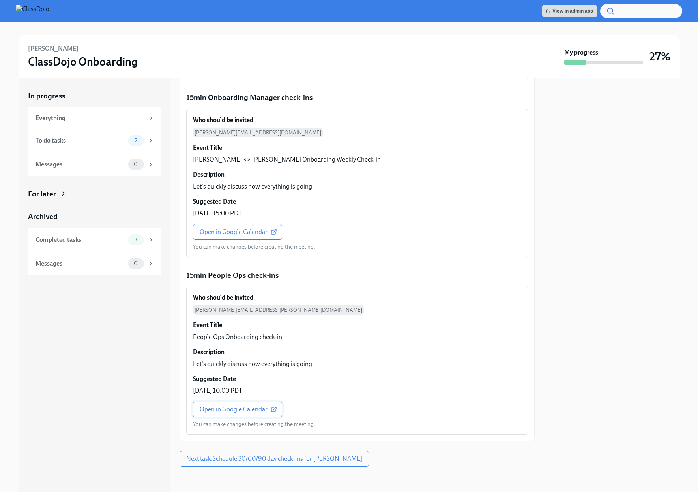
click at [230, 411] on span "Open in Google Calendar" at bounding box center [238, 409] width 76 height 8
